Goal: Navigation & Orientation: Find specific page/section

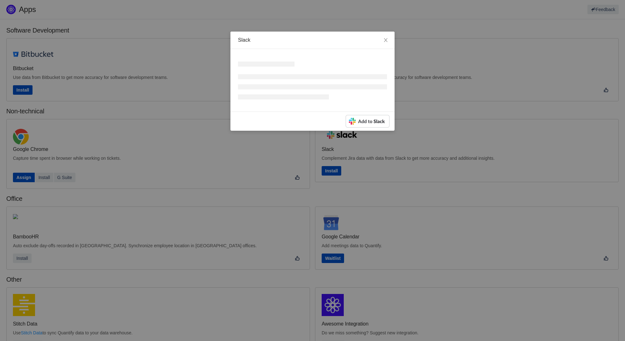
scroll to position [97, 0]
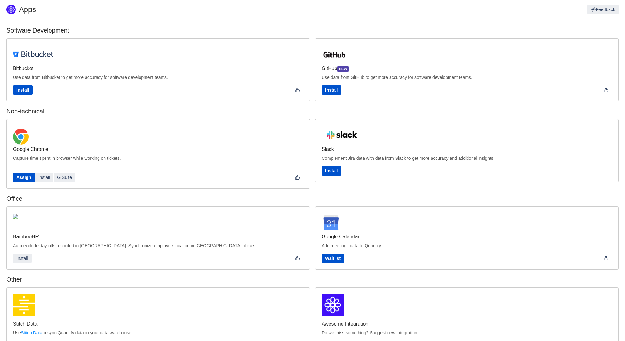
scroll to position [86, 0]
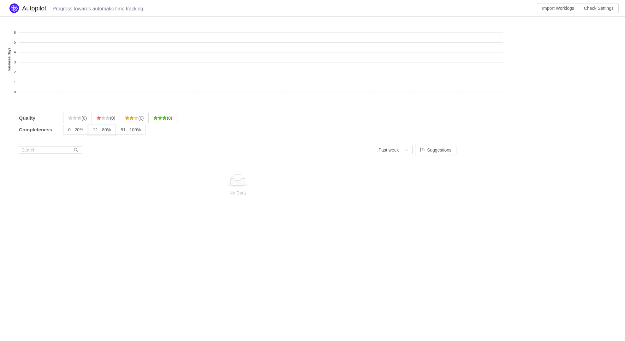
click at [93, 131] on input "21 - 80%" at bounding box center [93, 131] width 0 height 0
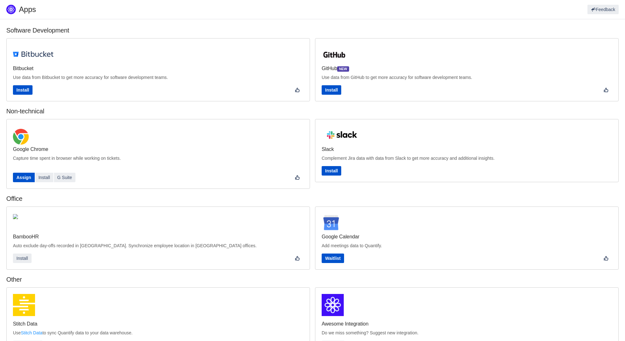
scroll to position [97, 0]
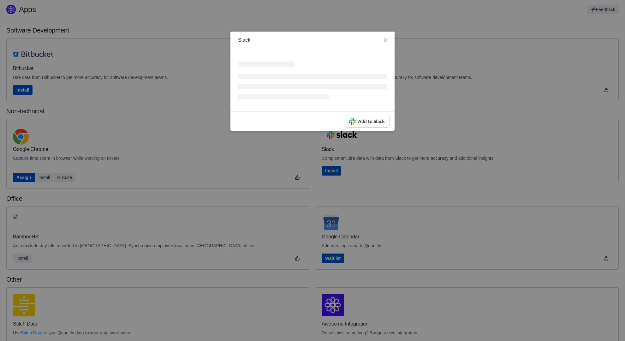
scroll to position [97, 0]
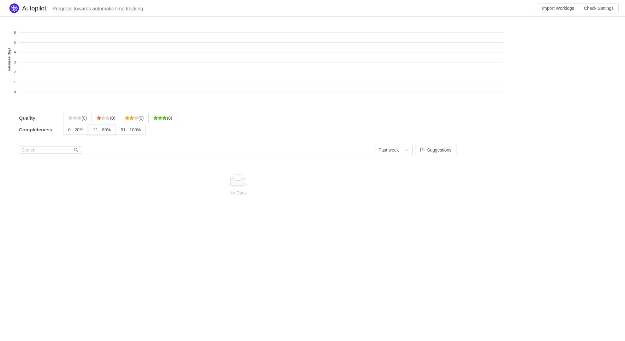
click at [93, 131] on input "21 - 80%" at bounding box center [93, 131] width 0 height 0
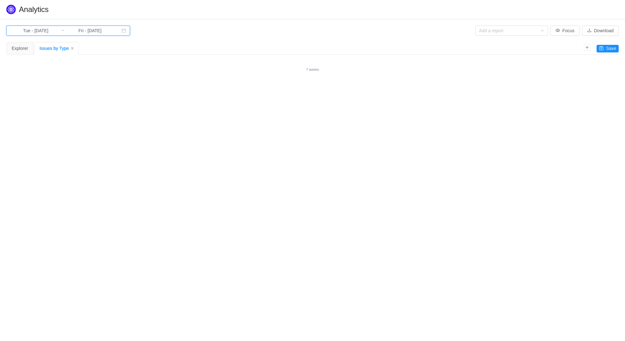
type input "Tue - [DATE]"
type input "Mon - [DATE]"
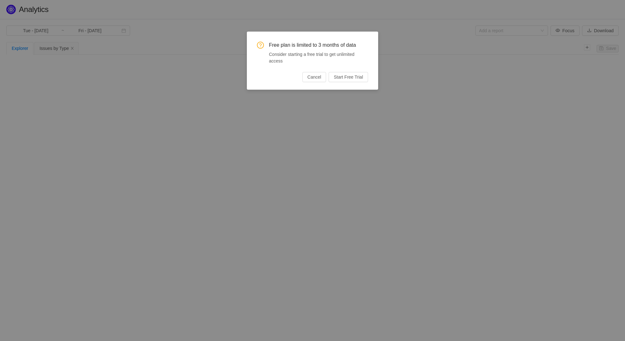
type input "Mon - Jan 01, 2024"
type input "Tue - Dec 31, 2024"
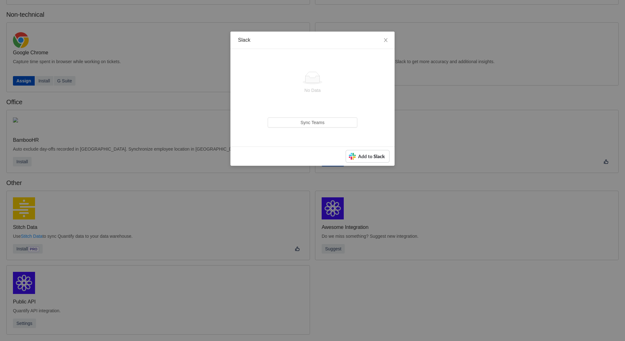
scroll to position [86, 0]
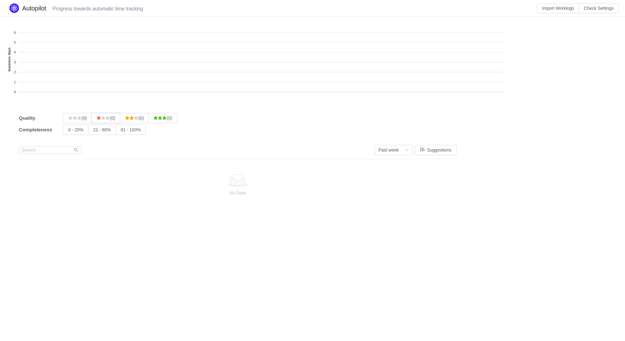
click at [97, 120] on input "(0)" at bounding box center [97, 120] width 0 height 0
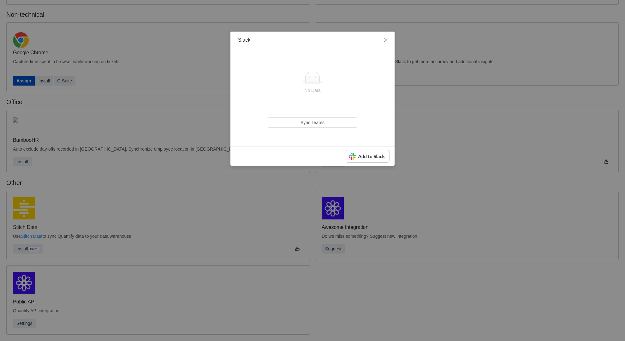
scroll to position [86, 0]
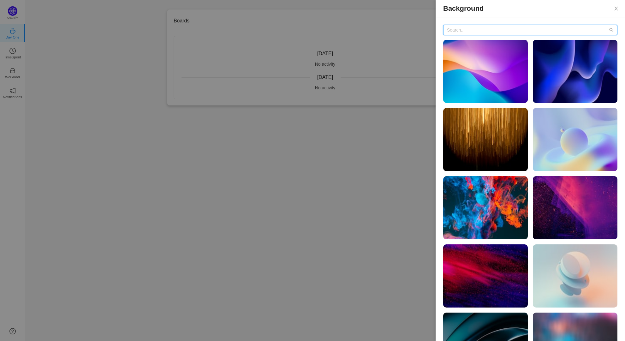
scroll to position [25, 0]
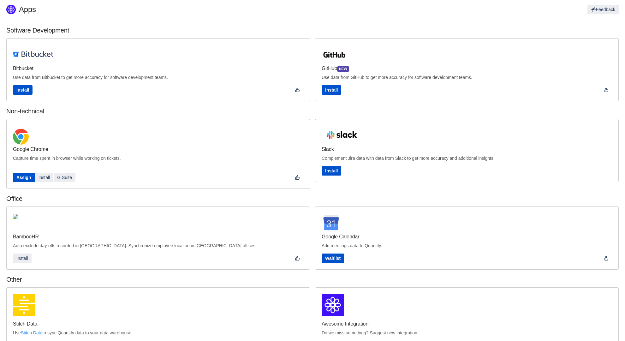
scroll to position [97, 0]
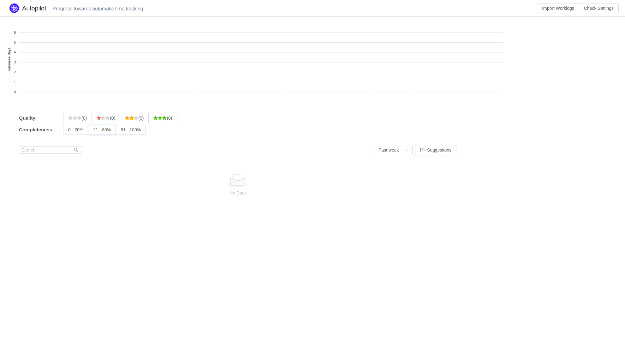
click at [93, 131] on input "21 - 80%" at bounding box center [93, 131] width 0 height 0
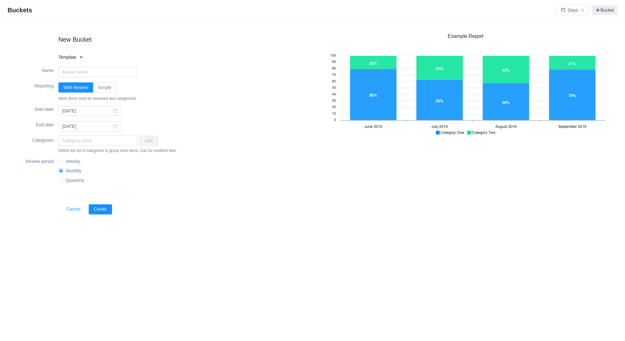
type input "2025-09-21"
type input "2025-09-13"
click at [63, 89] on input "With Review" at bounding box center [63, 89] width 0 height 0
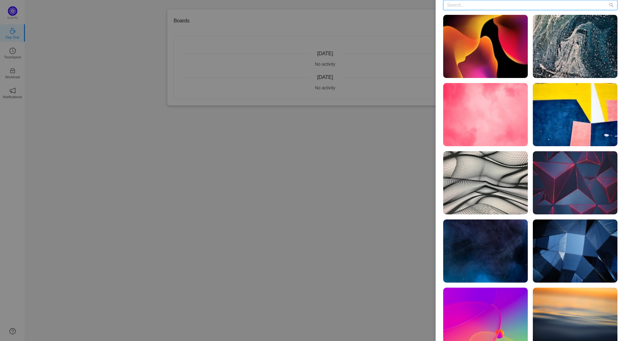
scroll to position [65, 0]
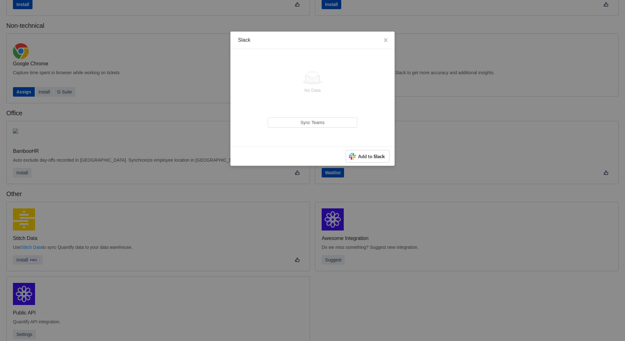
scroll to position [85, 0]
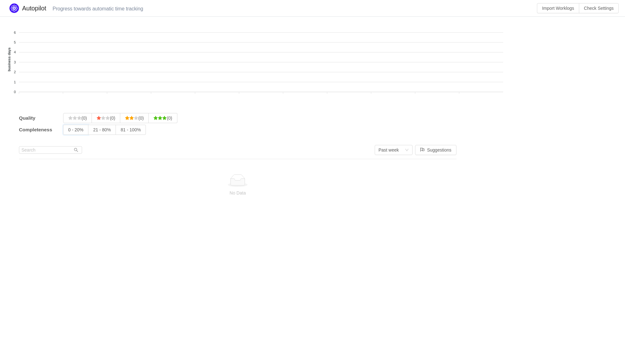
click at [68, 131] on input "0 - 20%" at bounding box center [68, 131] width 0 height 0
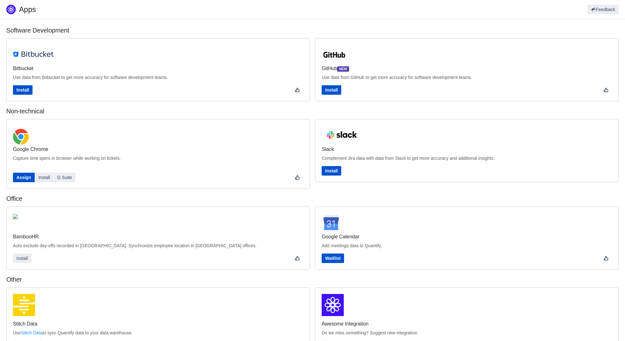
scroll to position [97, 0]
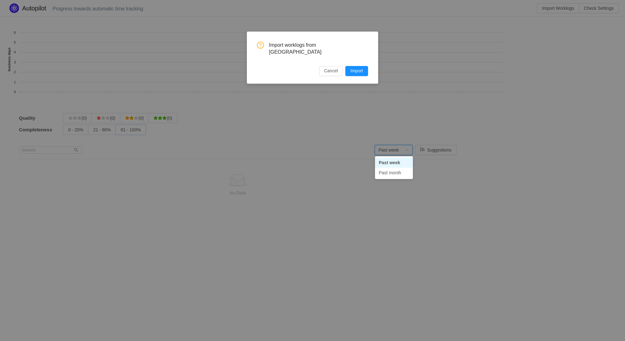
click at [121, 131] on input "81 - 100%" at bounding box center [121, 131] width 0 height 0
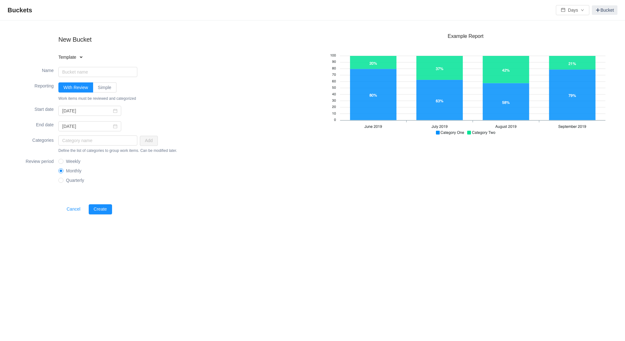
type input "[DATE]"
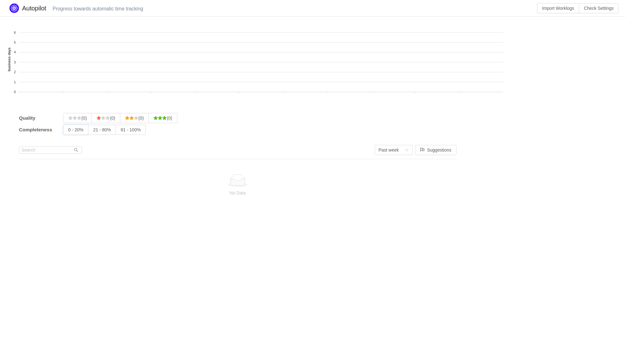
click at [68, 131] on input "0 - 20%" at bounding box center [68, 131] width 0 height 0
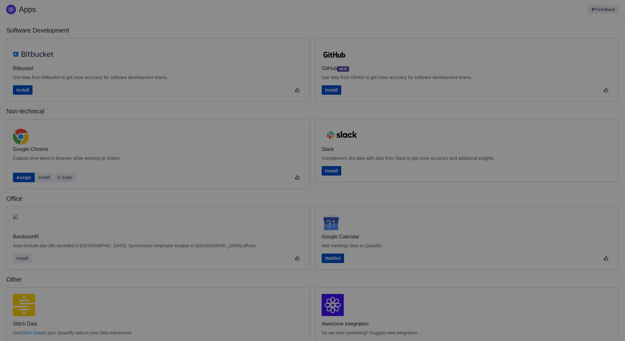
scroll to position [97, 0]
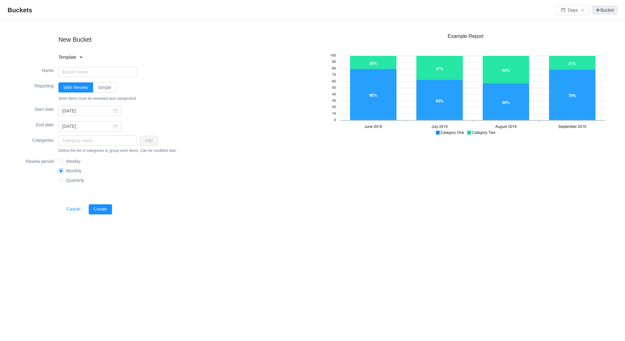
type input "2025-09-05"
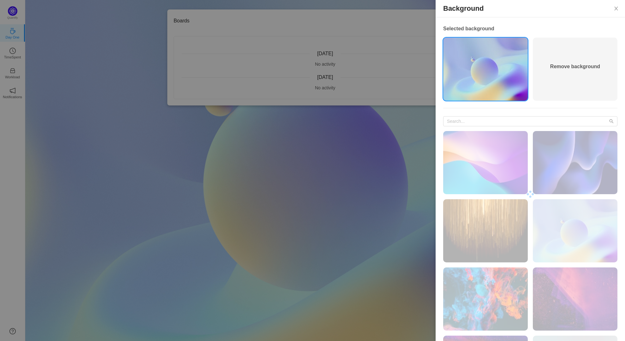
scroll to position [156, 0]
